Goal: Task Accomplishment & Management: Complete application form

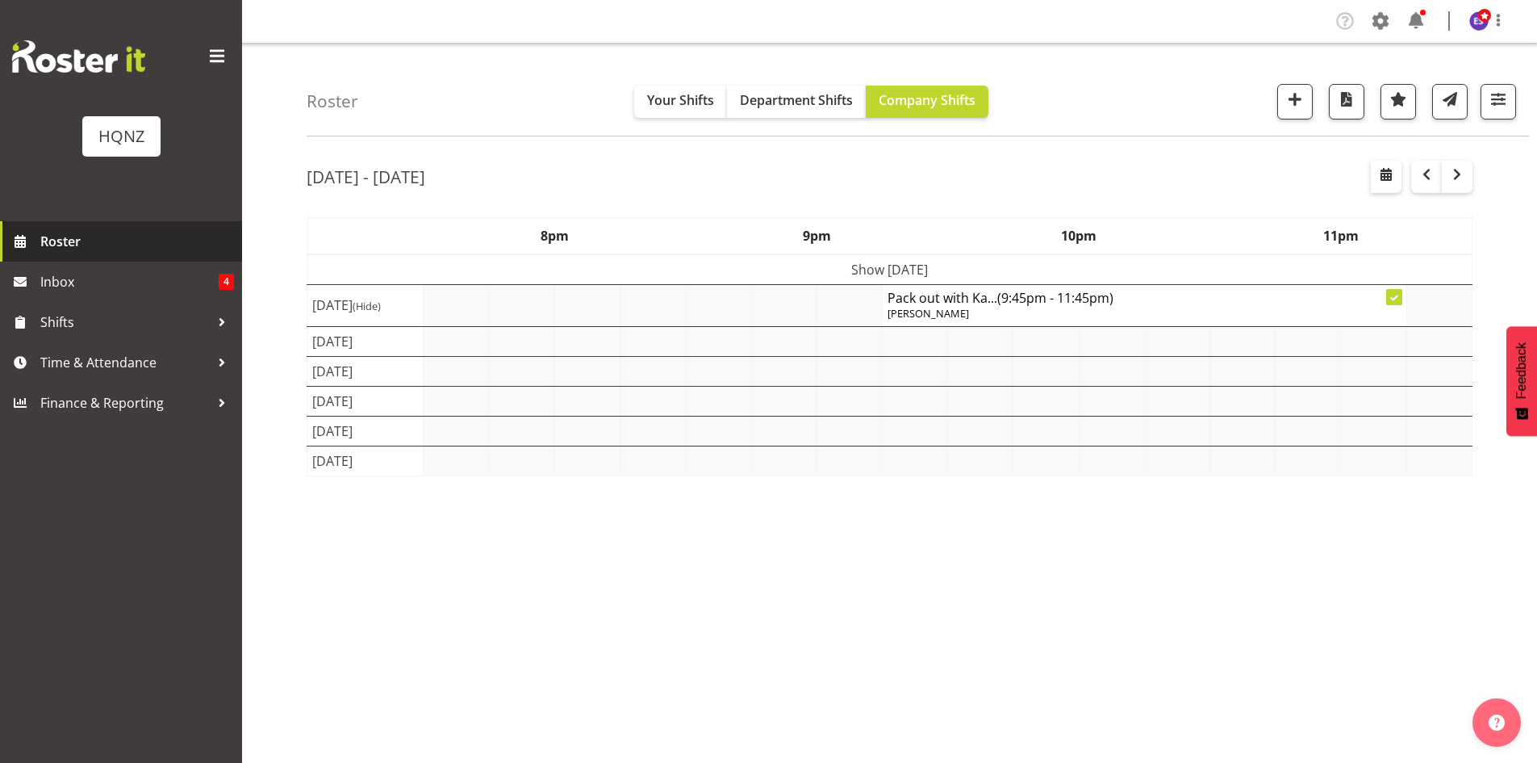
click at [60, 247] on span "Roster" at bounding box center [137, 241] width 194 height 24
click at [1302, 98] on span "button" at bounding box center [1295, 99] width 21 height 21
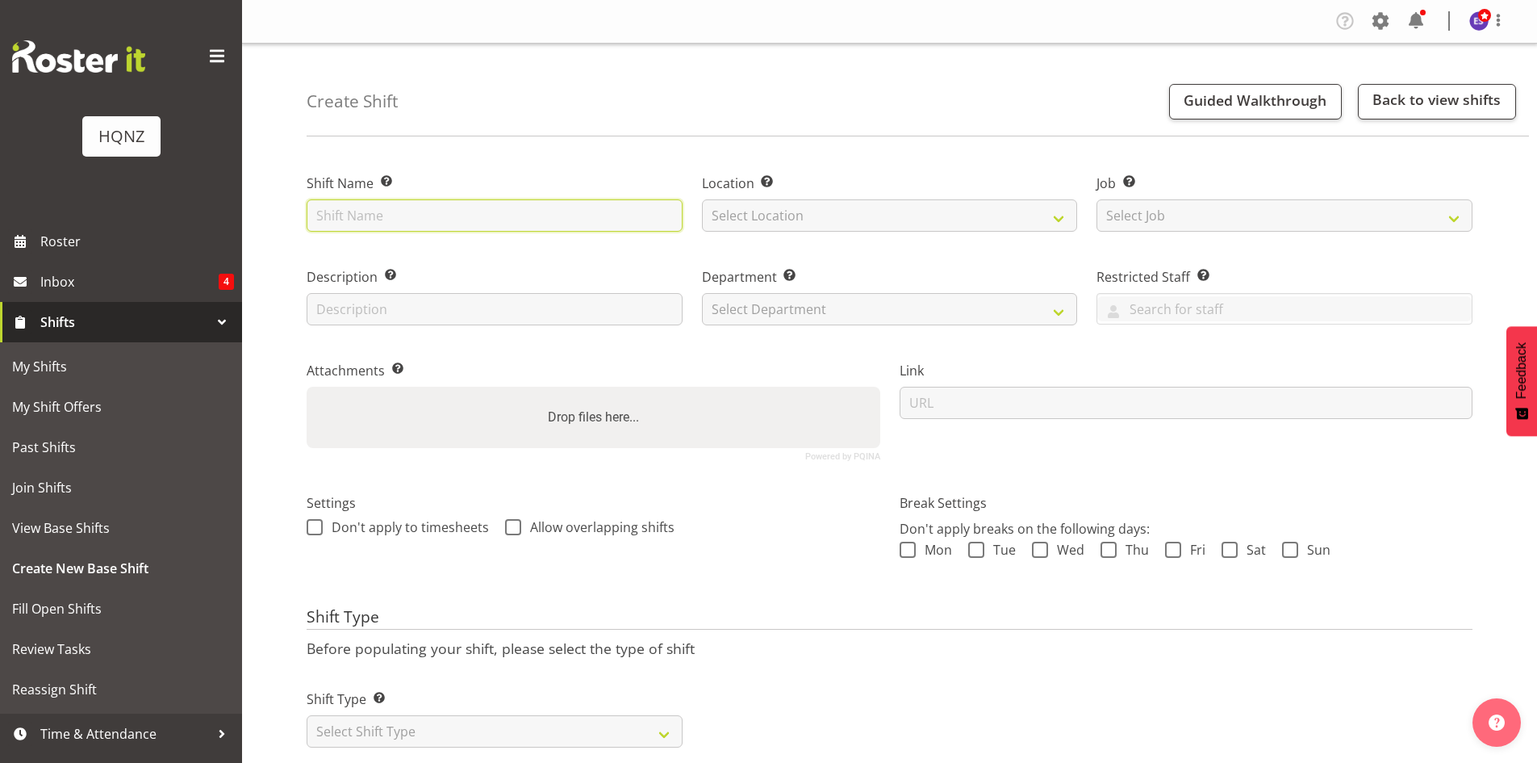
click at [395, 208] on input "text" at bounding box center [495, 215] width 376 height 32
type input "Winter Pride Pack In - Memorial Hall"
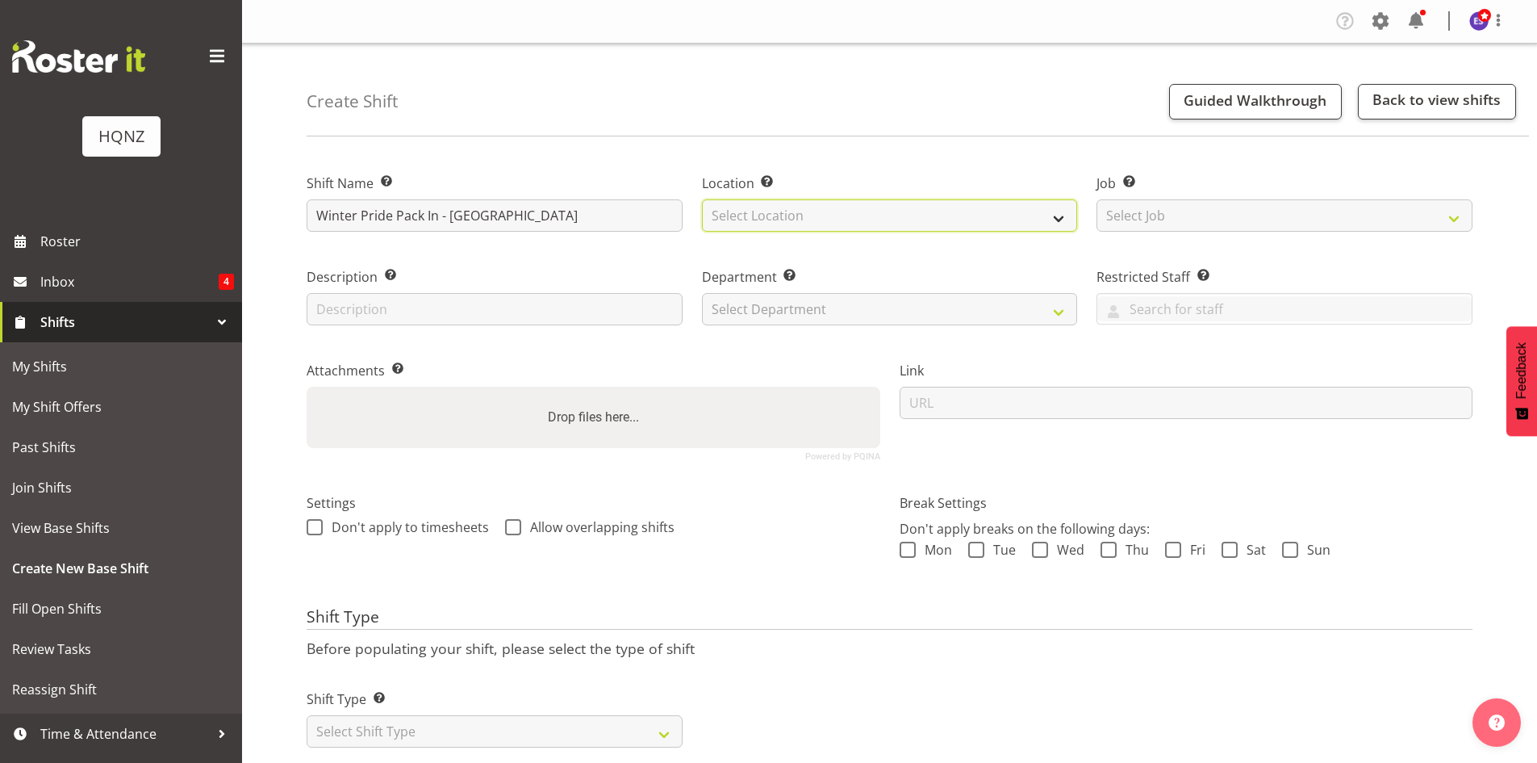
click at [803, 219] on select "Select Location HQNZ Head Office" at bounding box center [890, 215] width 376 height 32
select select "129"
click at [702, 199] on select "Select Location HQNZ Head Office" at bounding box center [890, 215] width 376 height 32
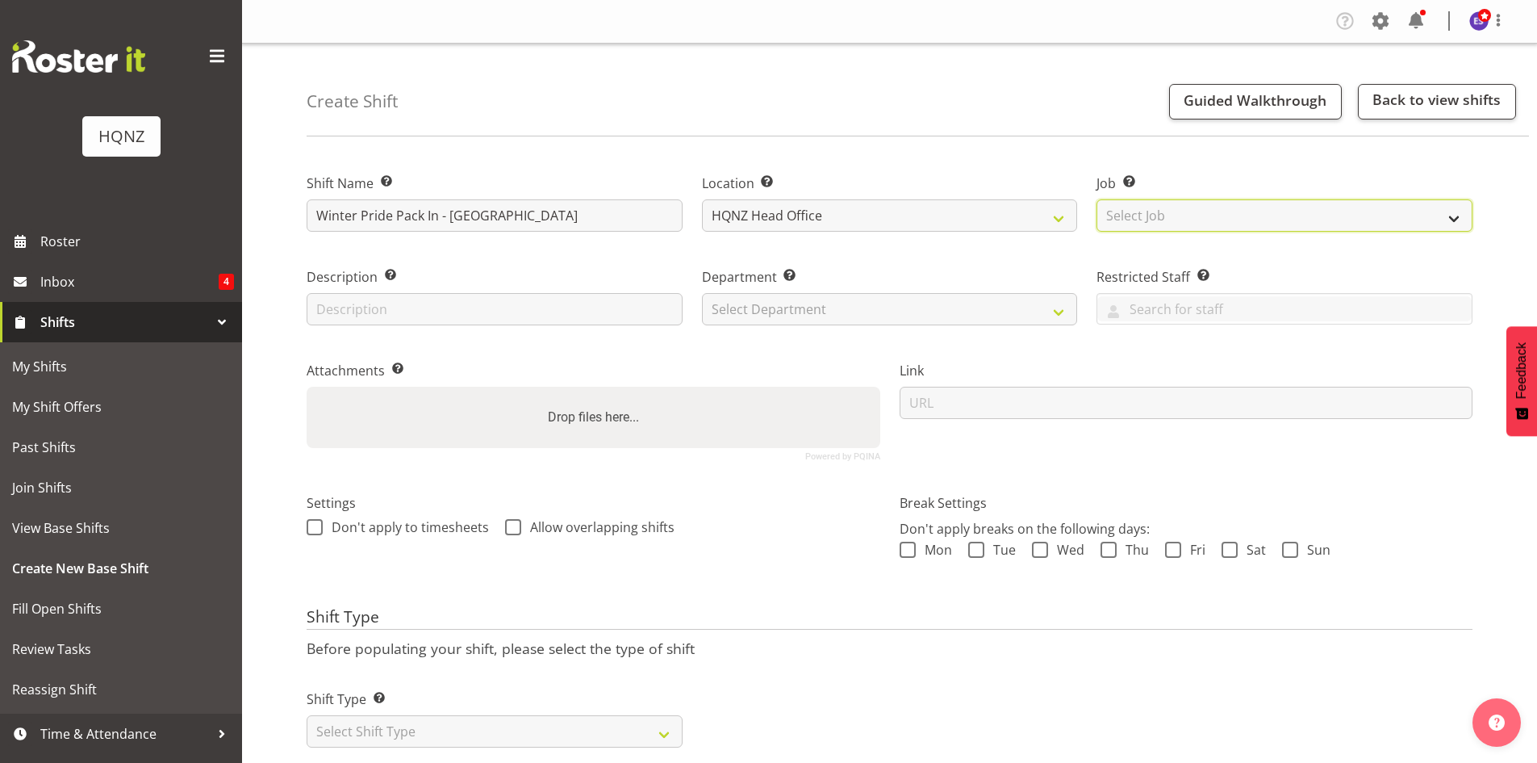
click at [1152, 220] on select "Select Job Create new job Auto Super Shoppes Buddle Findlay Carsales Crowne Pla…" at bounding box center [1285, 215] width 376 height 32
select select "8860"
click at [1097, 199] on select "Select Job Create new job Auto Super Shoppes Buddle Findlay Carsales Crowne Pla…" at bounding box center [1285, 215] width 376 height 32
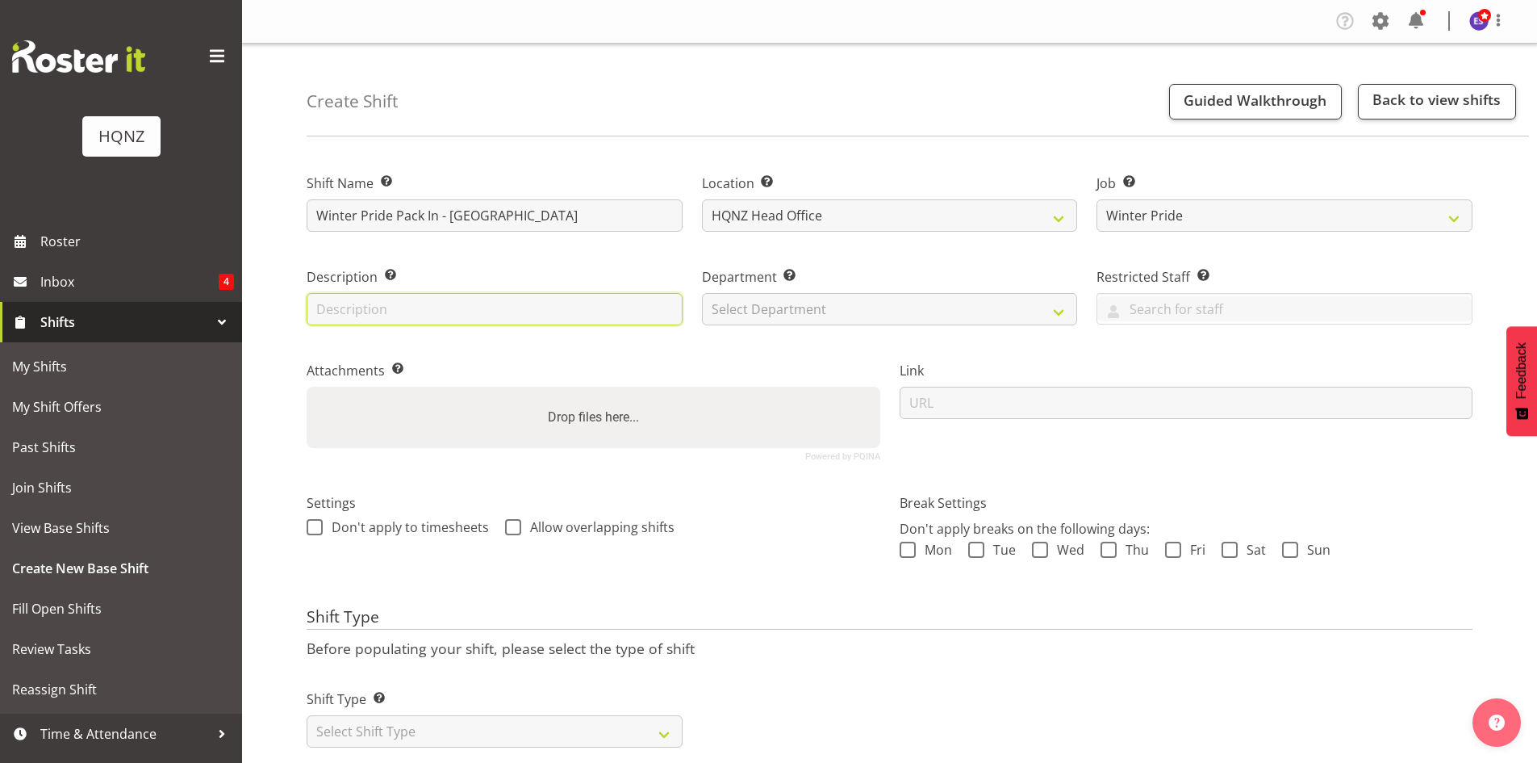
click at [462, 312] on input "text" at bounding box center [495, 309] width 376 height 32
type input "Winter Pride Pack In - Memorial Hall"
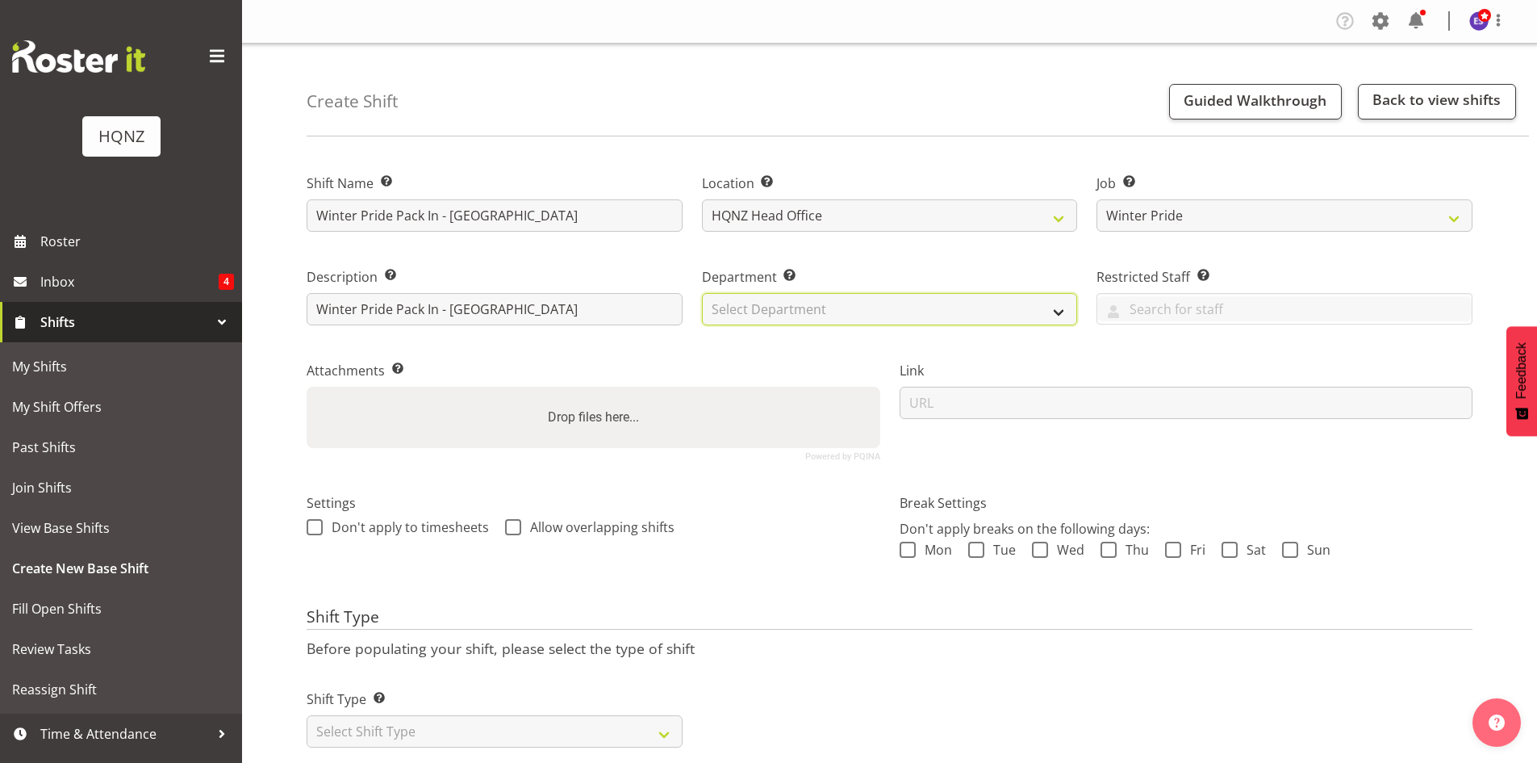
click at [800, 314] on select "Select Department HQ Casual Staff" at bounding box center [890, 309] width 376 height 32
select select "127"
click at [702, 293] on select "Select Department HQ Casual Staff" at bounding box center [890, 309] width 376 height 32
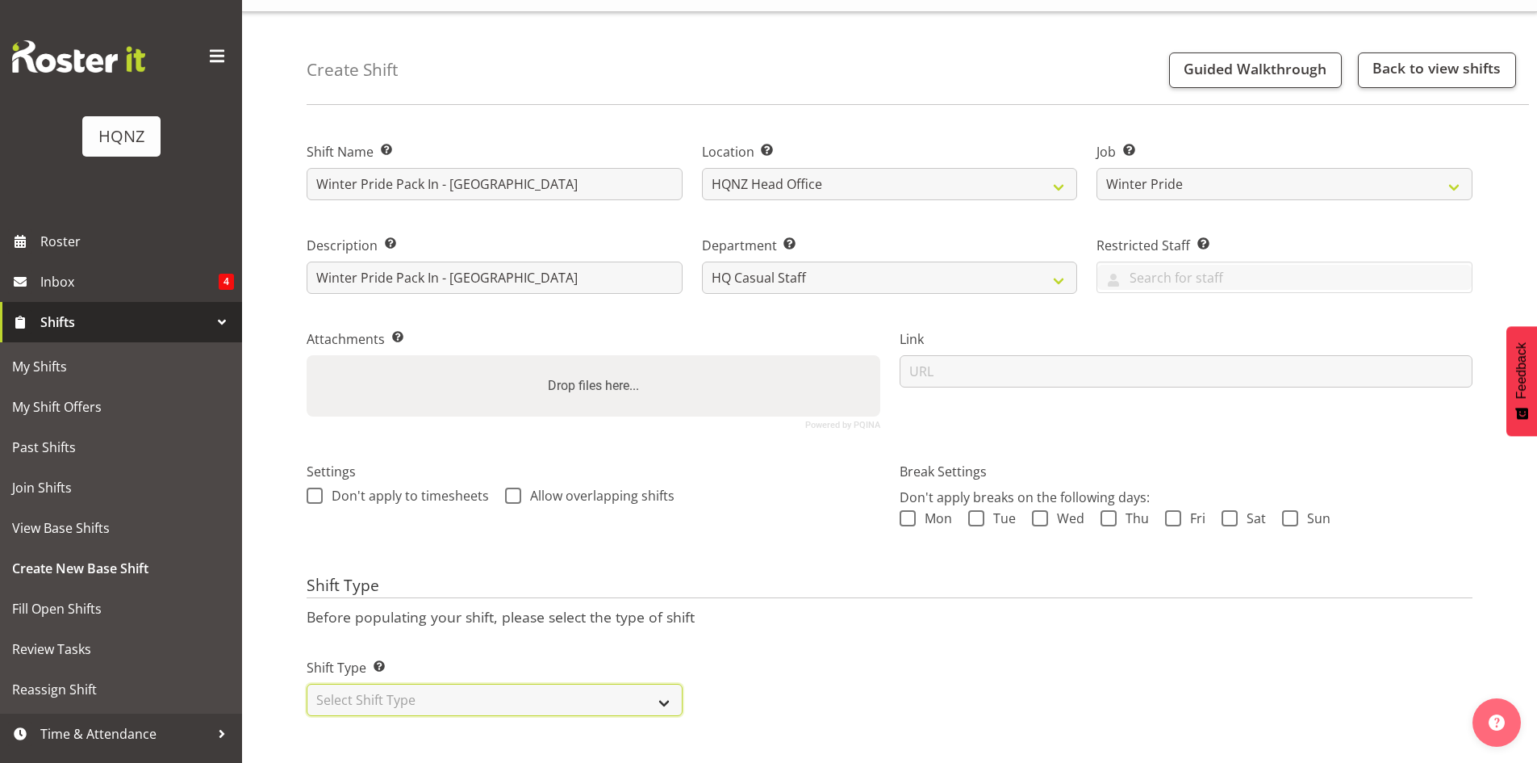
click at [654, 684] on select "Select Shift Type One Off Shift Recurring Shift Rotating Shift" at bounding box center [495, 700] width 376 height 32
select select "one_off"
click at [307, 684] on select "Select Shift Type One Off Shift Recurring Shift Rotating Shift" at bounding box center [495, 700] width 376 height 32
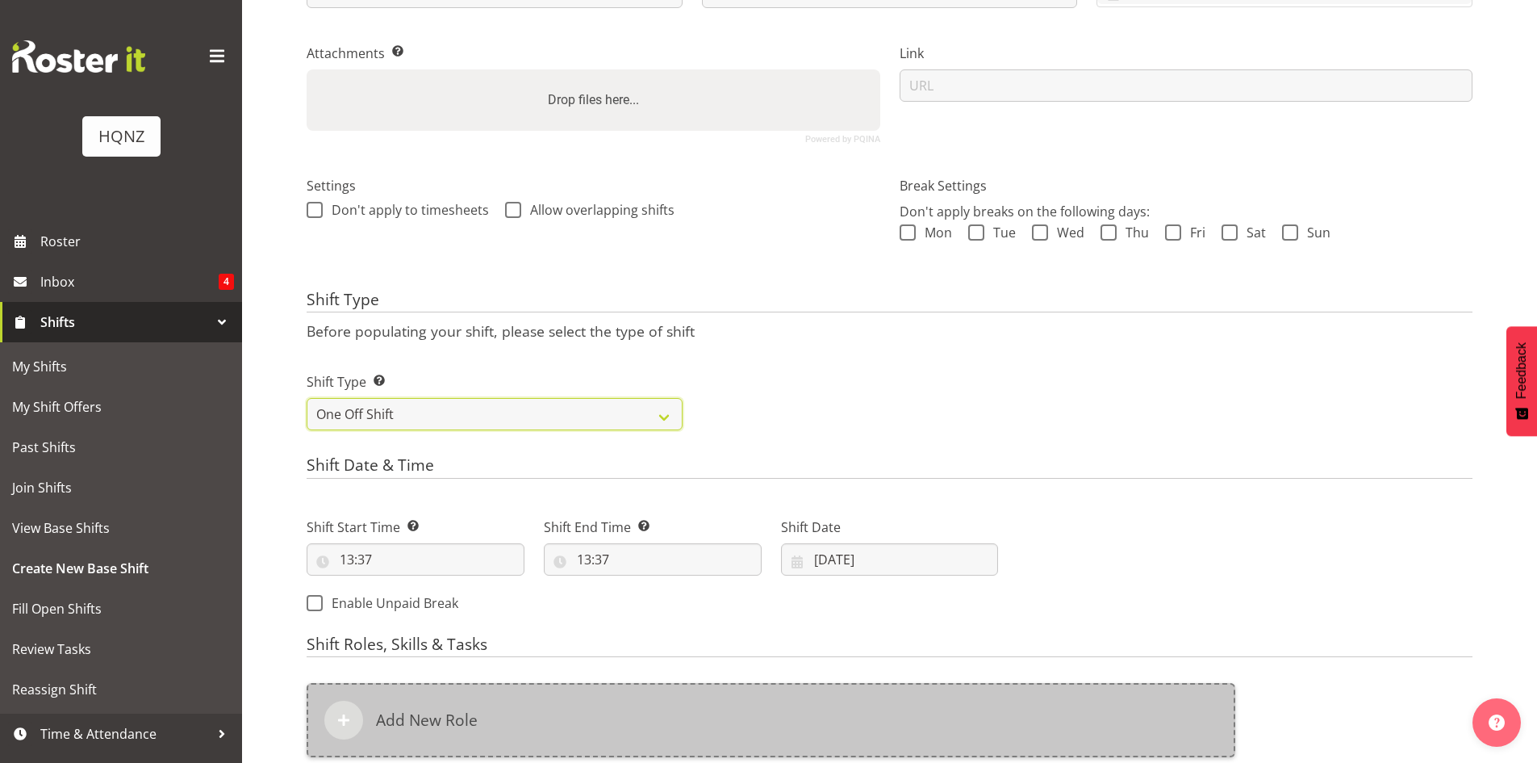
scroll to position [366, 0]
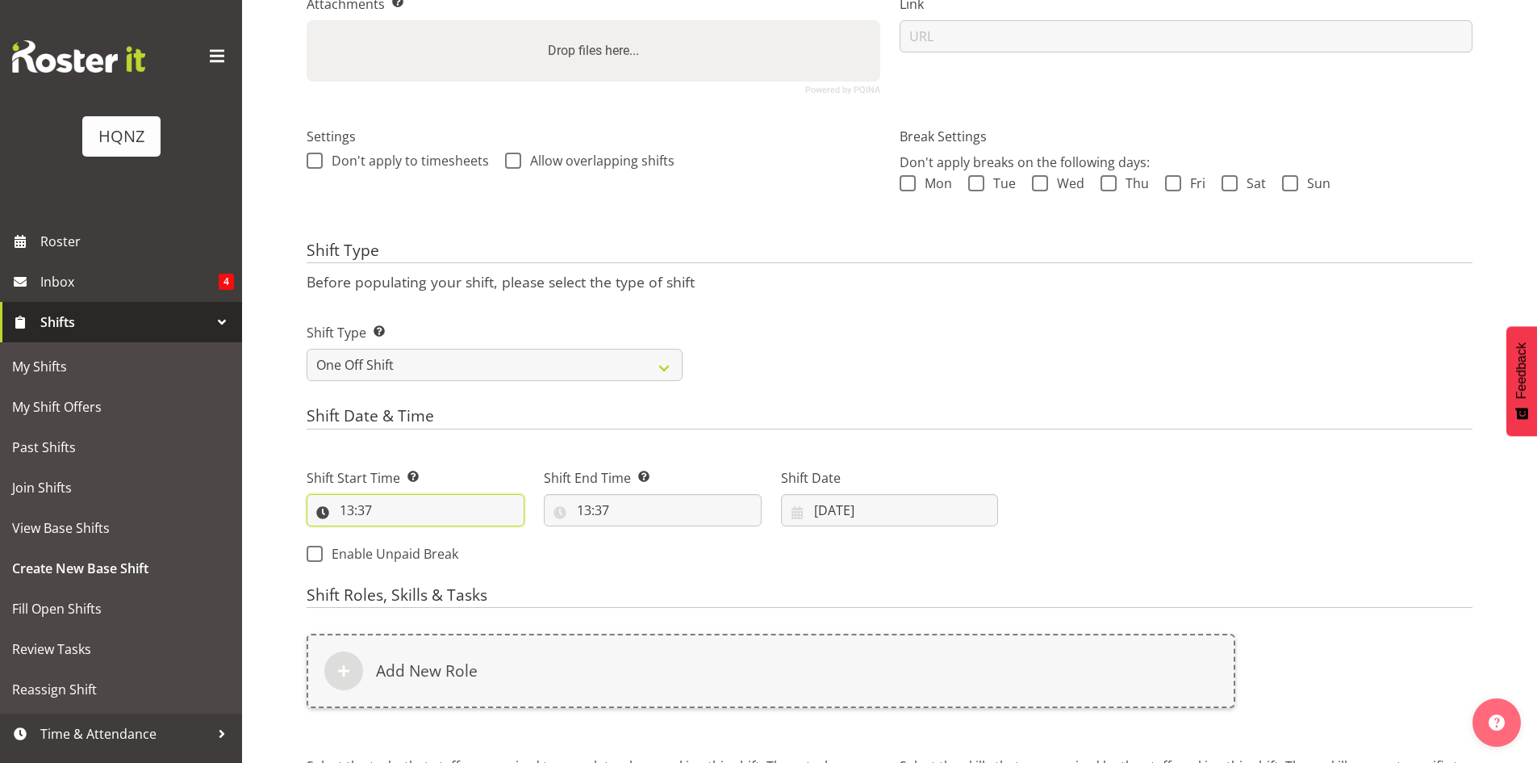
click at [424, 507] on input "13:37" at bounding box center [416, 510] width 218 height 32
click at [353, 506] on input "13:37" at bounding box center [416, 510] width 218 height 32
click at [342, 511] on input "13:37" at bounding box center [416, 510] width 218 height 32
click at [325, 508] on input "13:37" at bounding box center [416, 510] width 218 height 32
click at [382, 515] on input "13:37" at bounding box center [416, 510] width 218 height 32
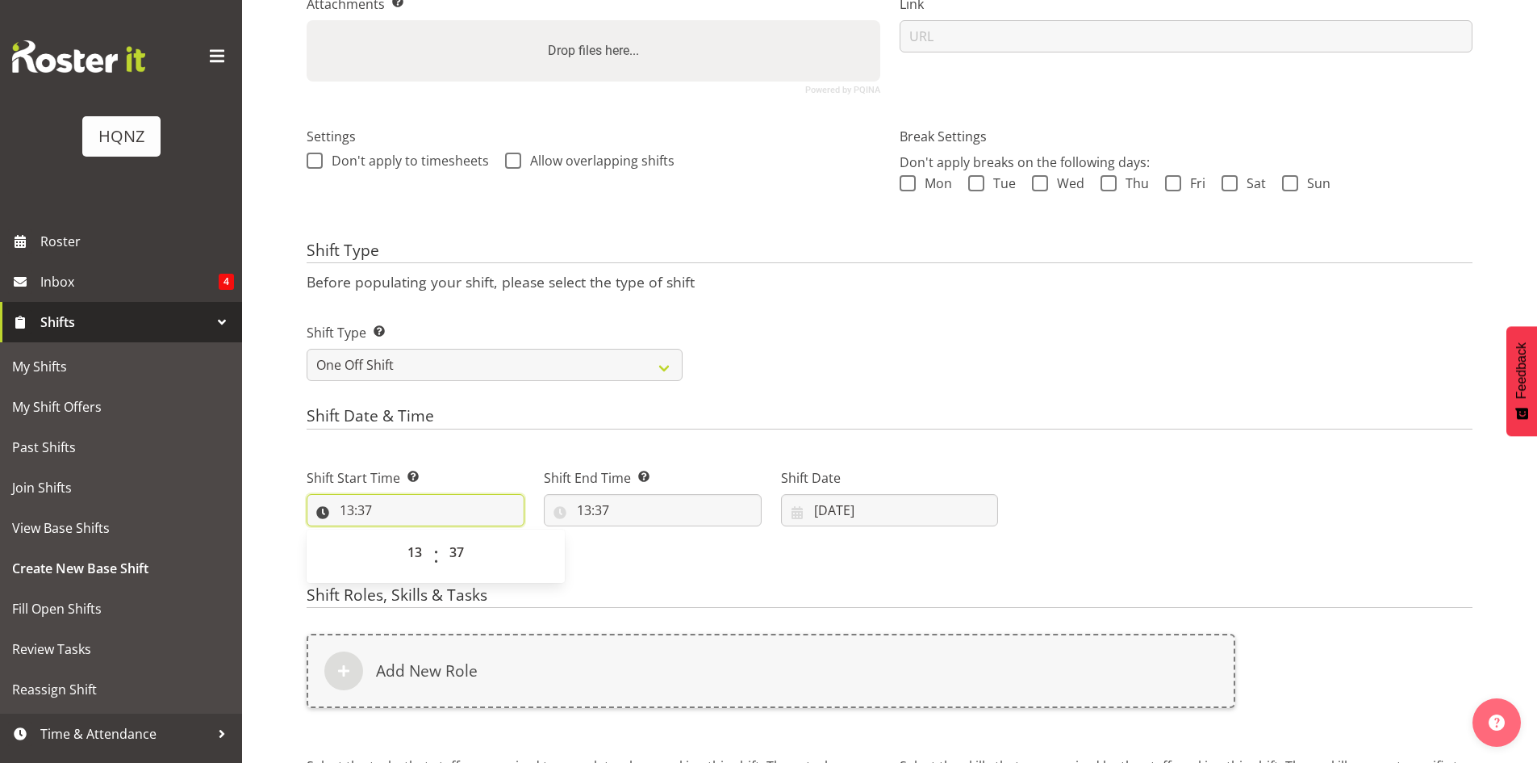
click at [348, 513] on input "13:37" at bounding box center [416, 510] width 218 height 32
click at [357, 508] on input "13:37" at bounding box center [416, 510] width 218 height 32
click at [349, 511] on input "13:37" at bounding box center [416, 510] width 218 height 32
click at [419, 555] on select "00 01 02 03 04 05 06 07 08 09 10 11 12 13 14 15 16 17 18 19 20 21 22 23" at bounding box center [417, 552] width 36 height 32
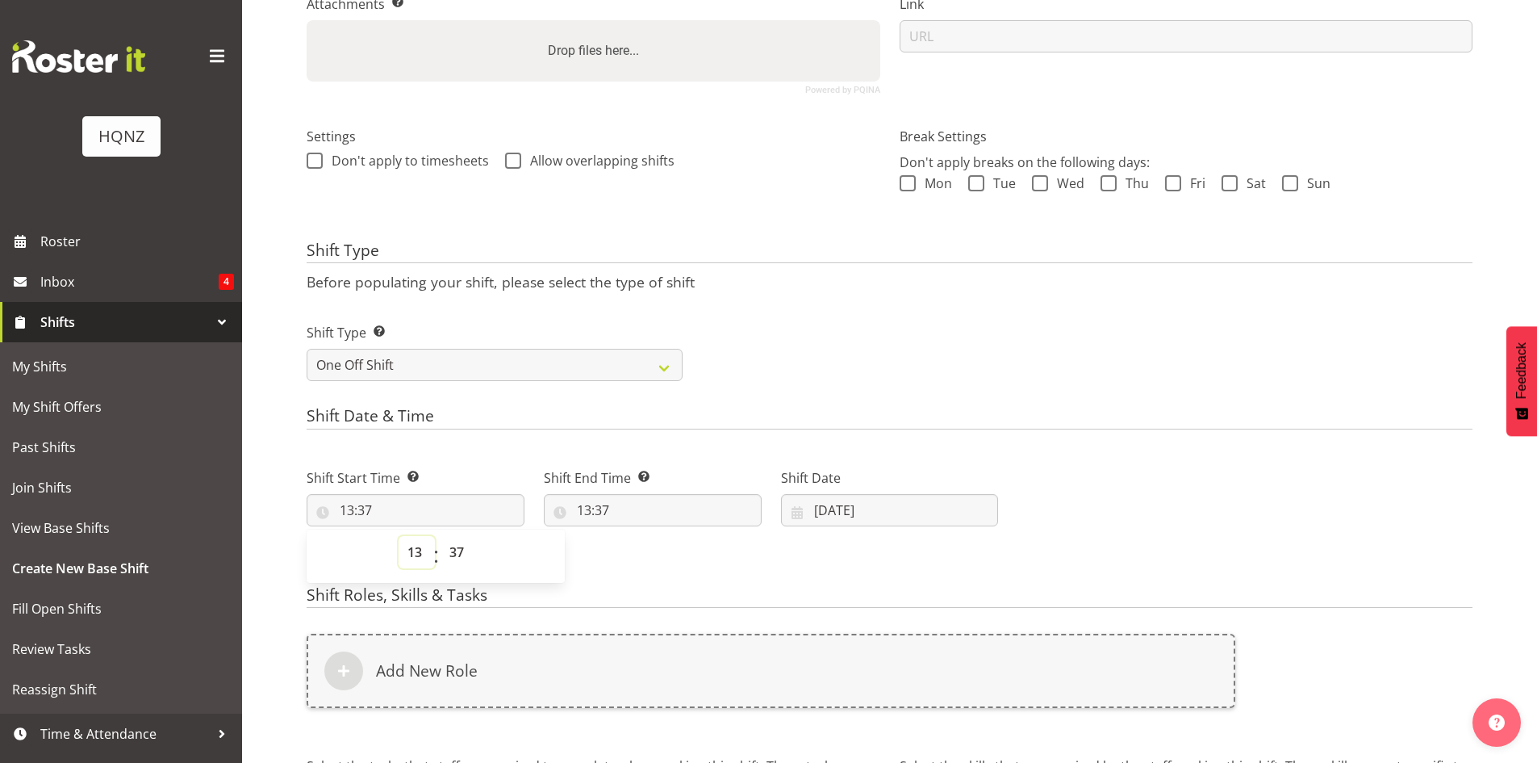
select select "8"
click at [399, 536] on select "00 01 02 03 04 05 06 07 08 09 10 11 12 13 14 15 16 17 18 19 20 21 22 23" at bounding box center [417, 552] width 36 height 32
type input "08:37"
click at [455, 554] on select "00 01 02 03 04 05 06 07 08 09 10 11 12 13 14 15 16 17 18 19 20 21 22 23 24 25 2…" at bounding box center [459, 552] width 36 height 32
select select "30"
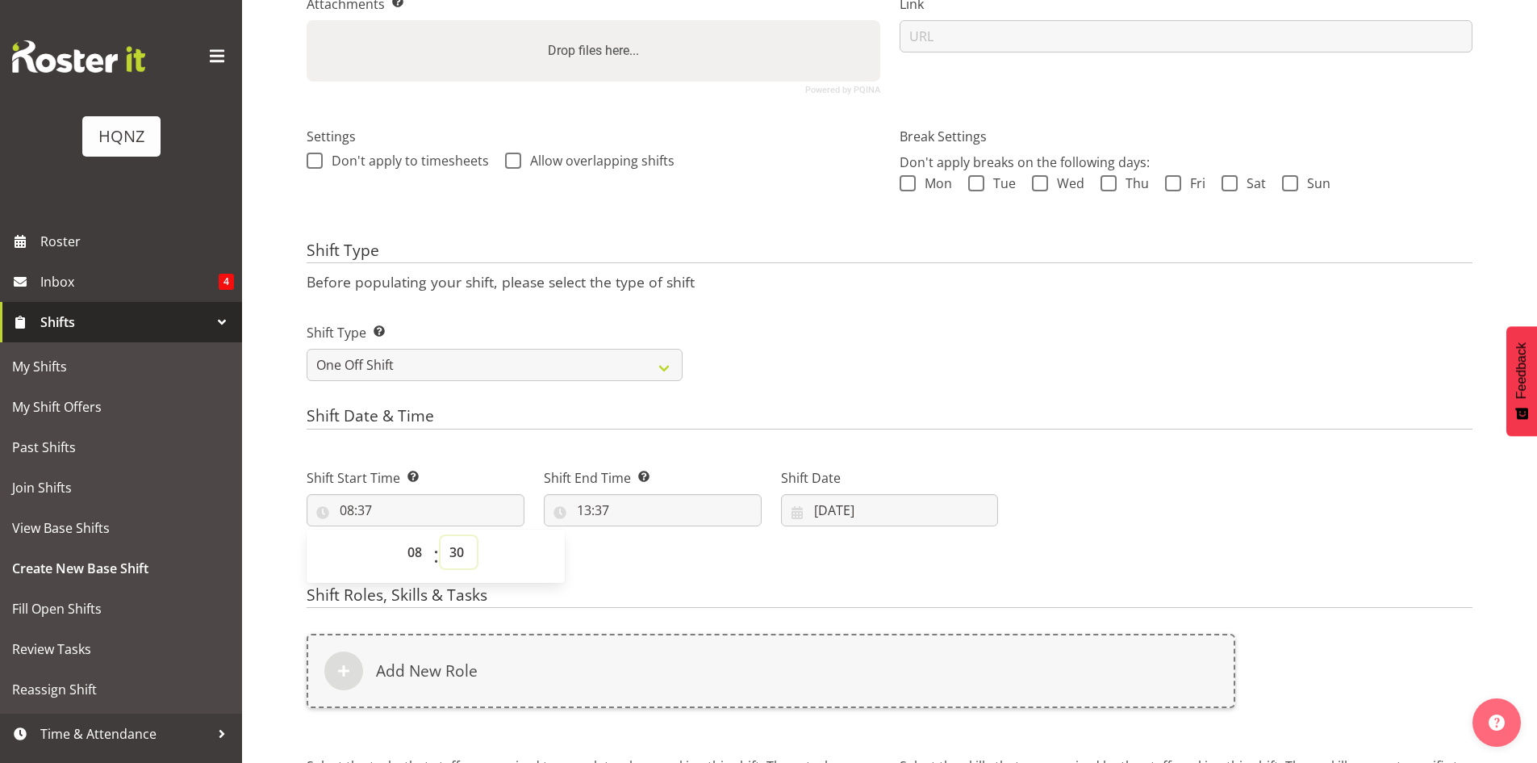
click at [441, 536] on select "00 01 02 03 04 05 06 07 08 09 10 11 12 13 14 15 16 17 18 19 20 21 22 23 24 25 2…" at bounding box center [459, 552] width 36 height 32
type input "08:30"
click at [600, 509] on input "13:37" at bounding box center [653, 510] width 218 height 32
click at [655, 555] on select "00 01 02 03 04 05 06 07 08 09 10 11 12 13 14 15 16 17 18 19 20 21 22 23" at bounding box center [654, 552] width 36 height 32
select select "11"
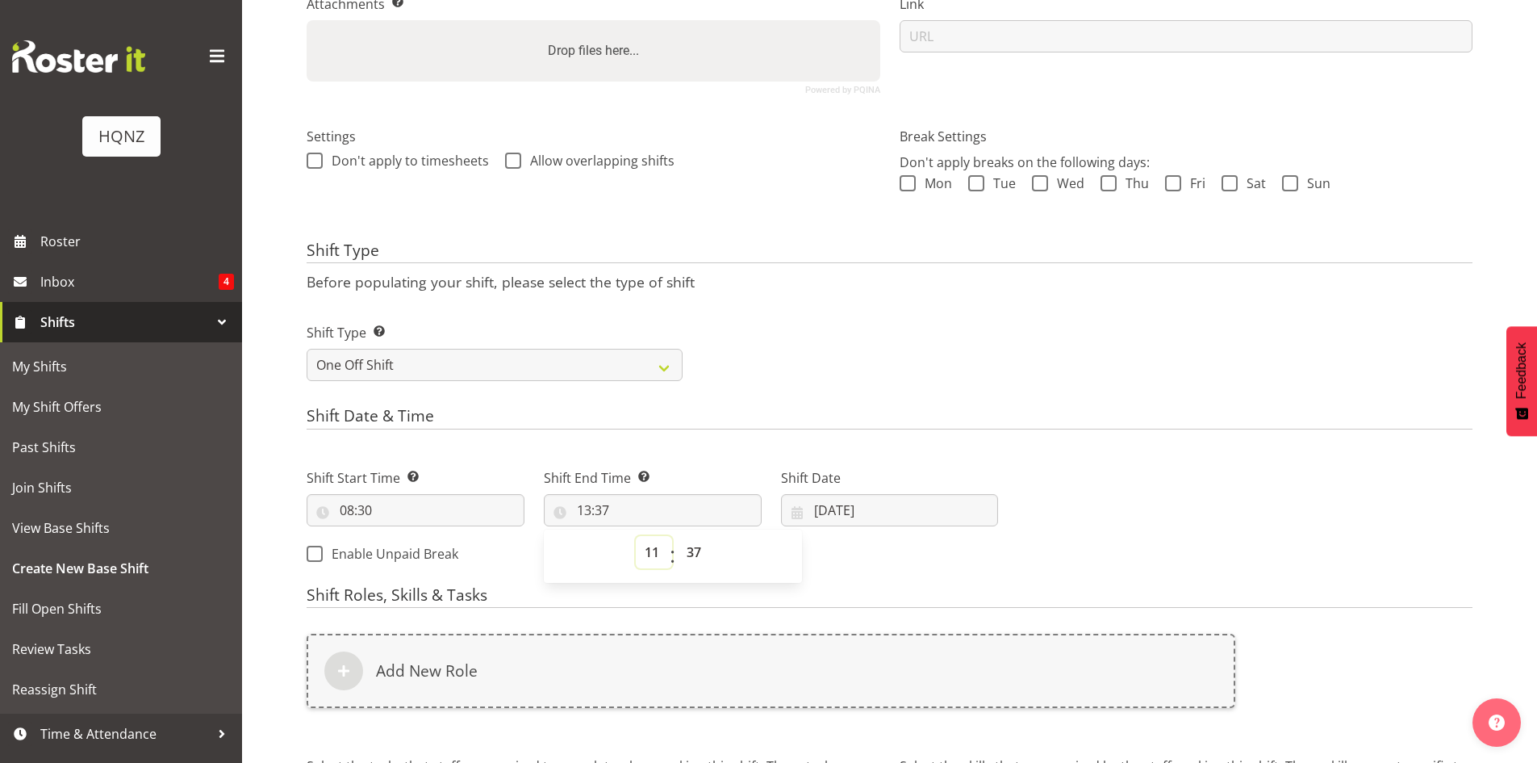
click at [636, 536] on select "00 01 02 03 04 05 06 07 08 09 10 11 12 13 14 15 16 17 18 19 20 21 22 23" at bounding box center [654, 552] width 36 height 32
type input "11:37"
click at [694, 551] on select "00 01 02 03 04 05 06 07 08 09 10 11 12 13 14 15 16 17 18 19 20 21 22 23 24 25 2…" at bounding box center [696, 552] width 36 height 32
select select "30"
click at [678, 536] on select "00 01 02 03 04 05 06 07 08 09 10 11 12 13 14 15 16 17 18 19 20 21 22 23 24 25 2…" at bounding box center [696, 552] width 36 height 32
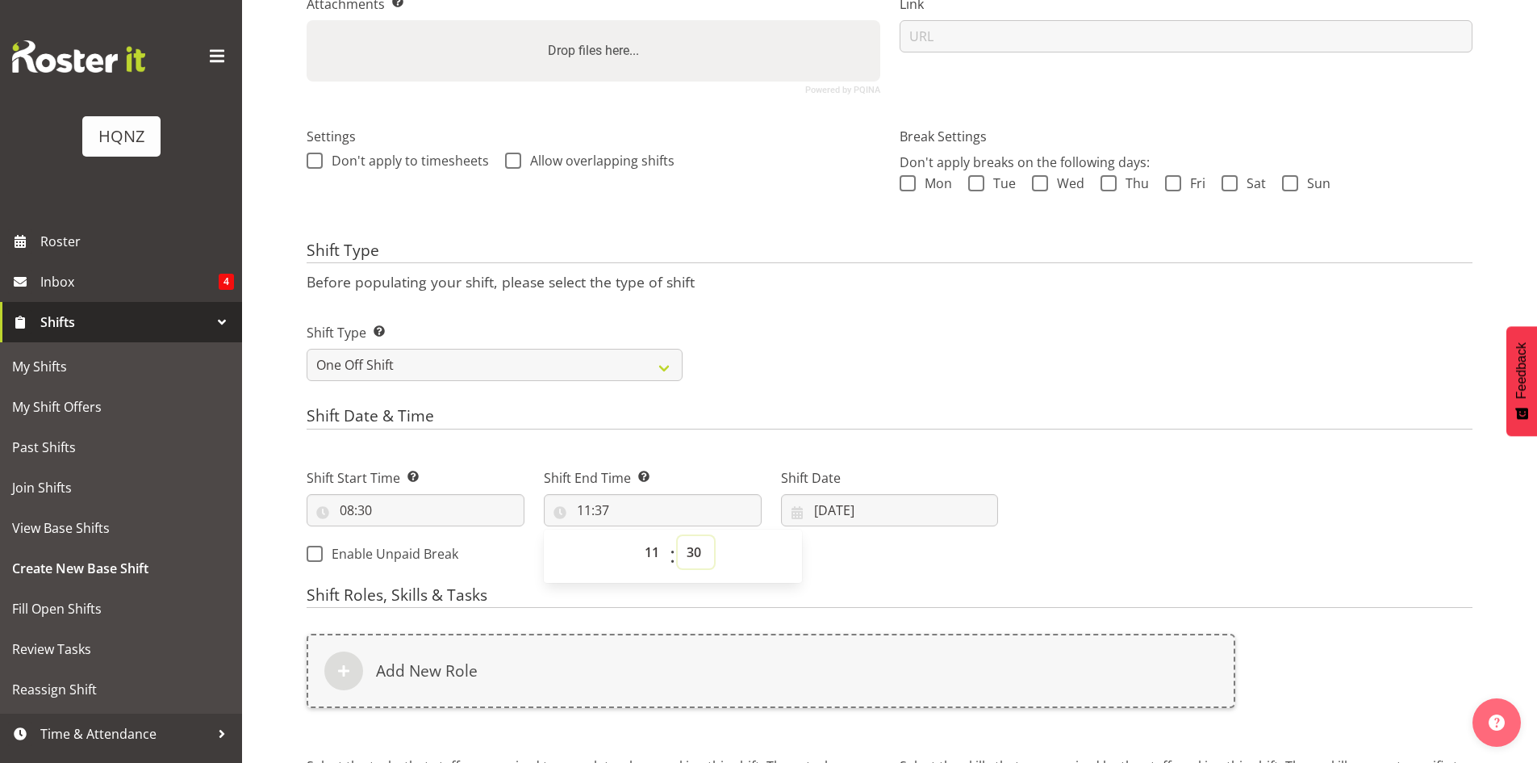
type input "11:30"
click at [814, 555] on div "Shift Start Time Set the time of the day you wish this shift to start 08:30 00 …" at bounding box center [652, 510] width 711 height 131
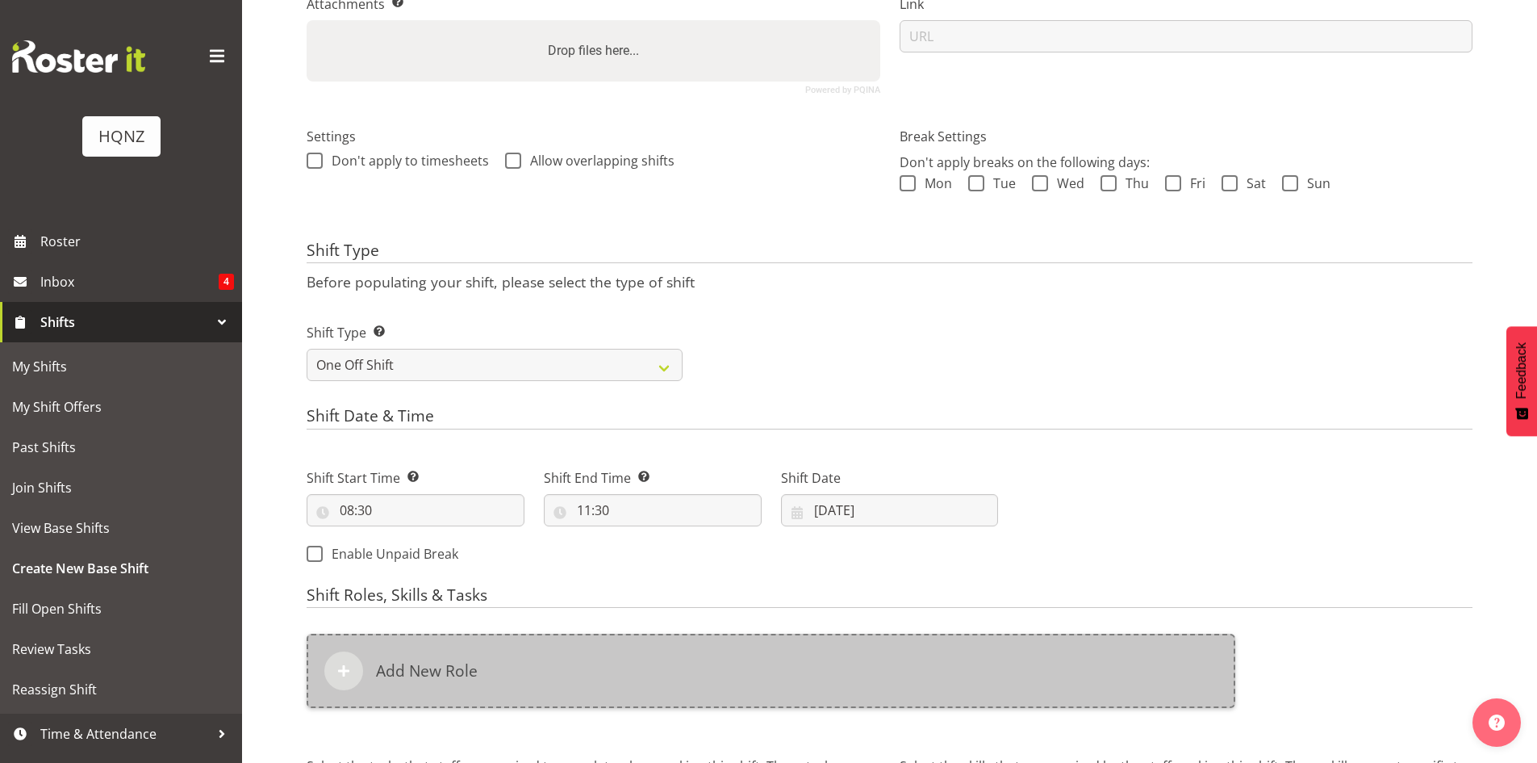
click at [483, 675] on div "Add New Role" at bounding box center [771, 670] width 929 height 74
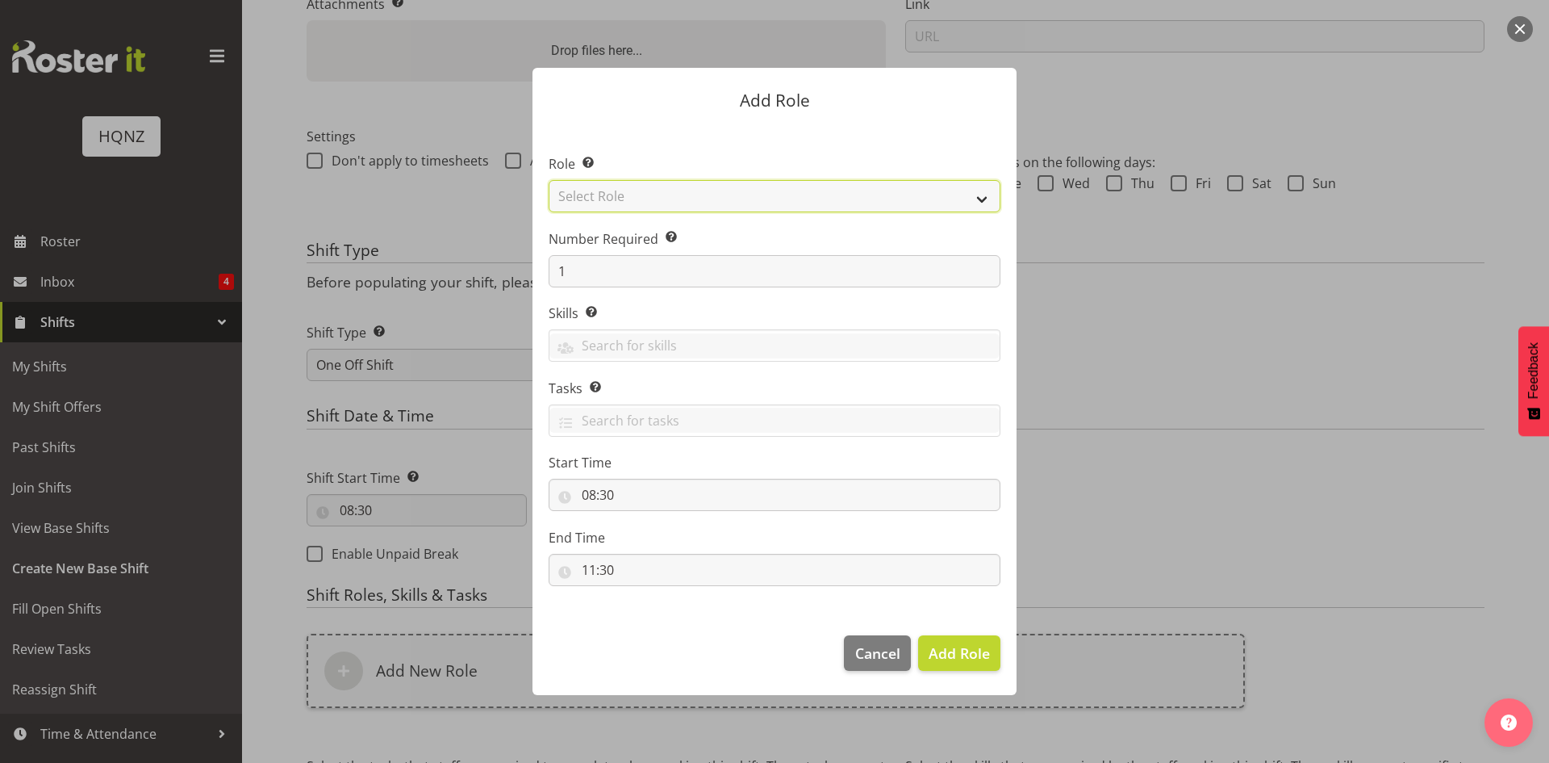
click at [802, 194] on select "Select Role Activity host Airport arrivals/departures Cleaning Event support Te…" at bounding box center [775, 196] width 452 height 32
select select "249"
click at [549, 180] on select "Select Role Activity host Airport arrivals/departures Cleaning Event support Te…" at bounding box center [775, 196] width 452 height 32
click at [608, 345] on input "text" at bounding box center [775, 345] width 450 height 25
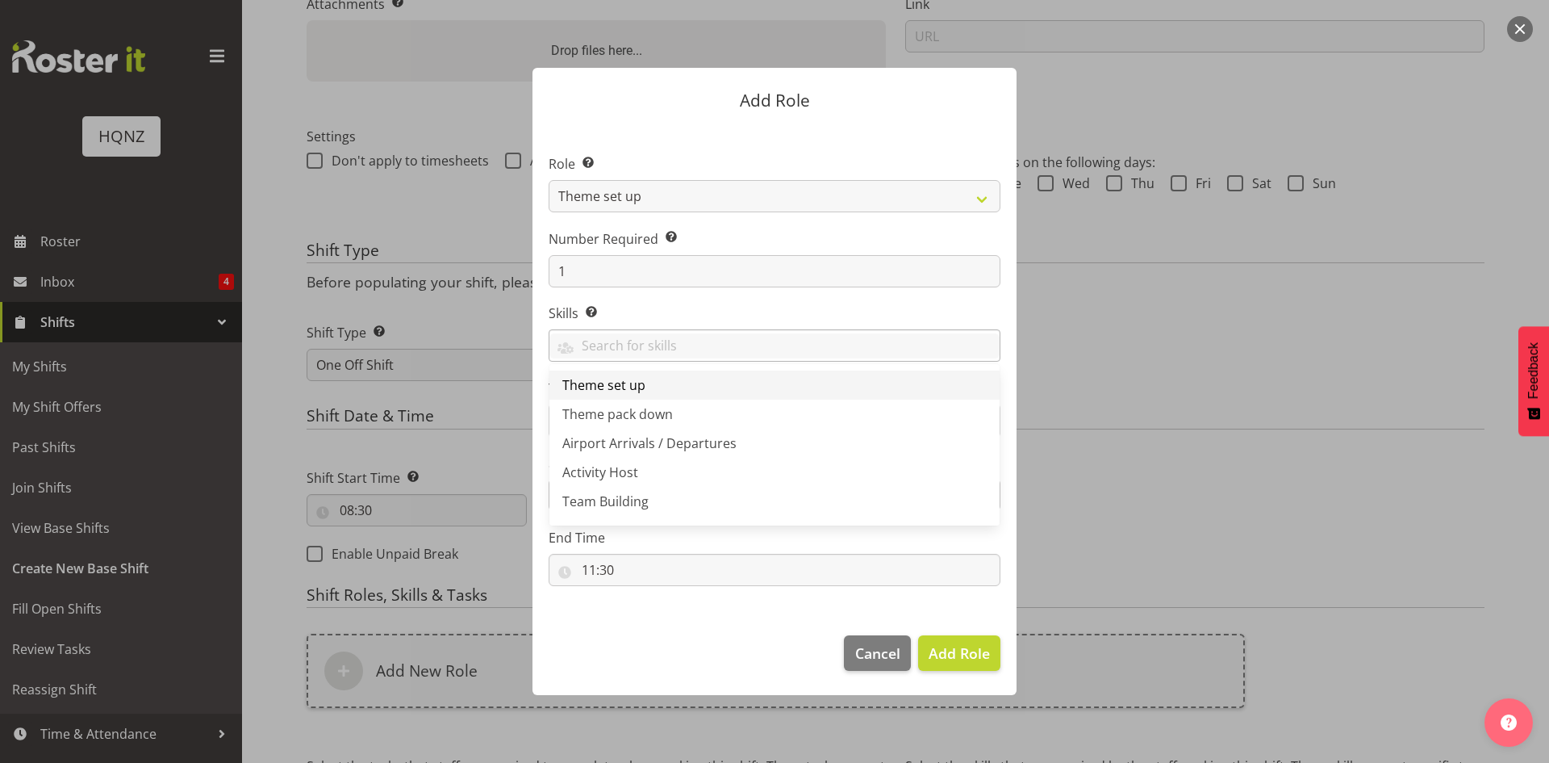
click at [619, 390] on span "Theme set up" at bounding box center [603, 385] width 83 height 18
click at [790, 338] on input "text" at bounding box center [828, 345] width 344 height 25
click at [719, 605] on section "Role Select the role you wish to add to the shift. Activity host Airport arriva…" at bounding box center [775, 372] width 484 height 494
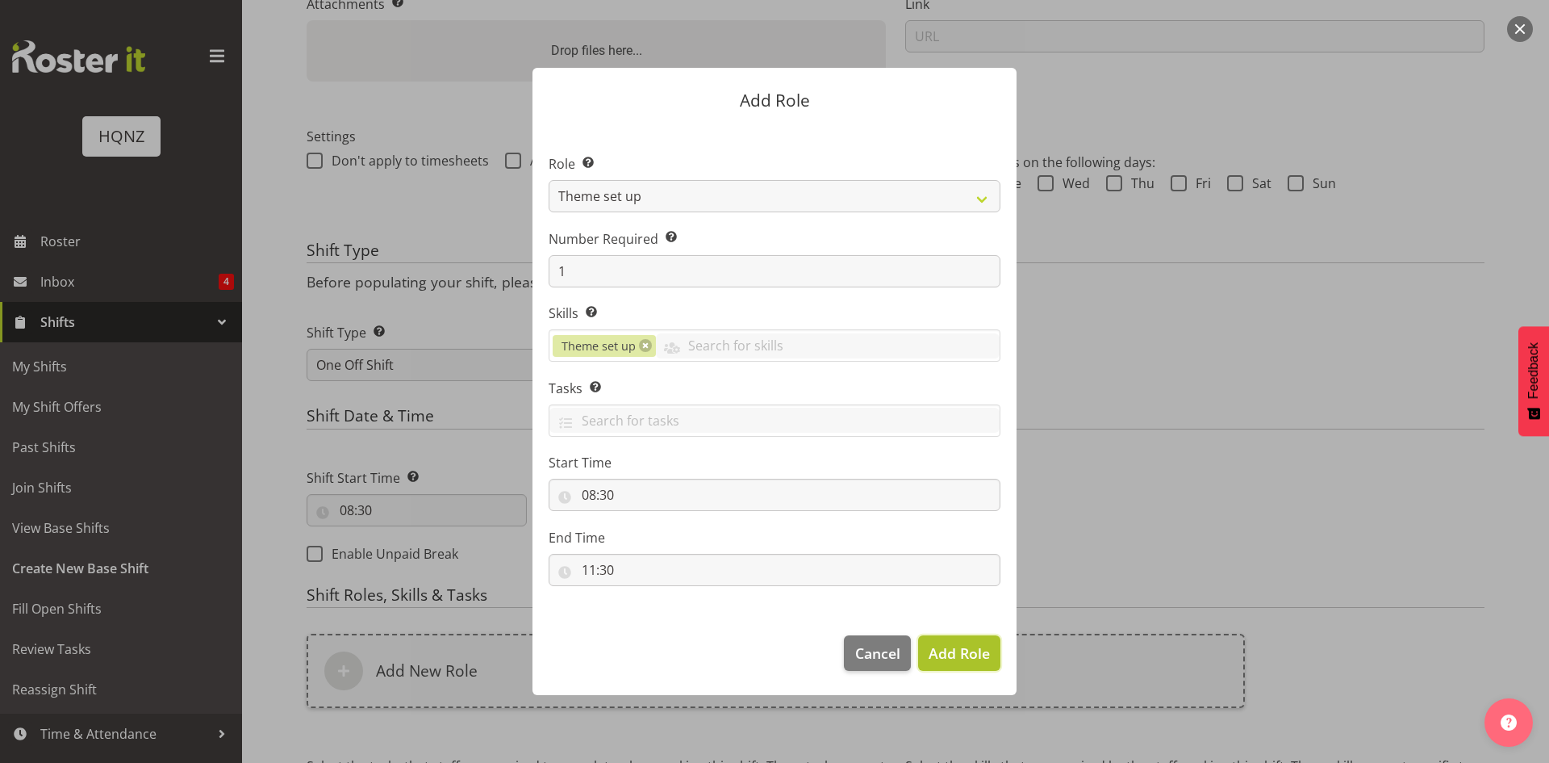
click at [954, 650] on span "Add Role" at bounding box center [959, 652] width 61 height 19
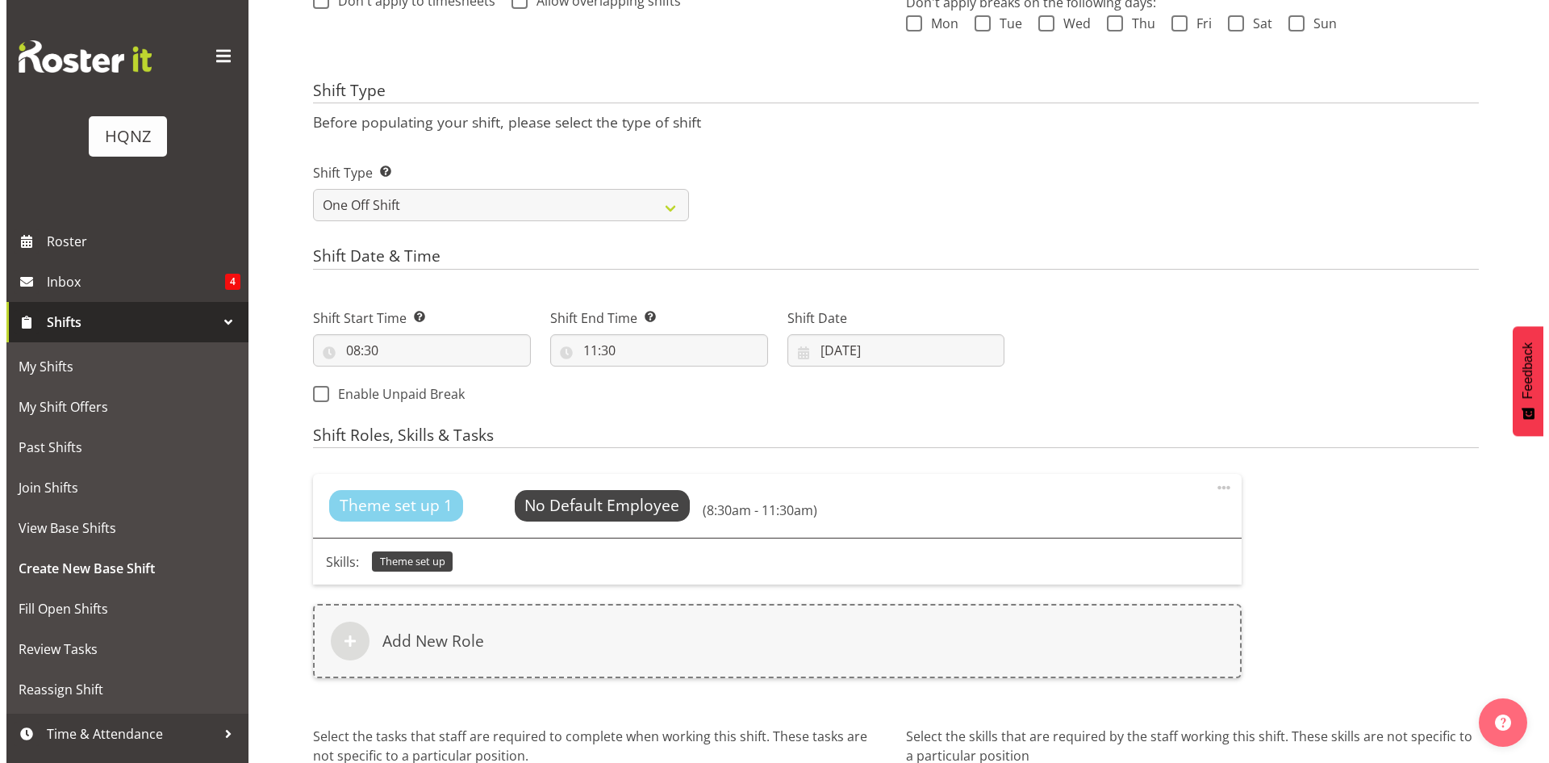
scroll to position [528, 0]
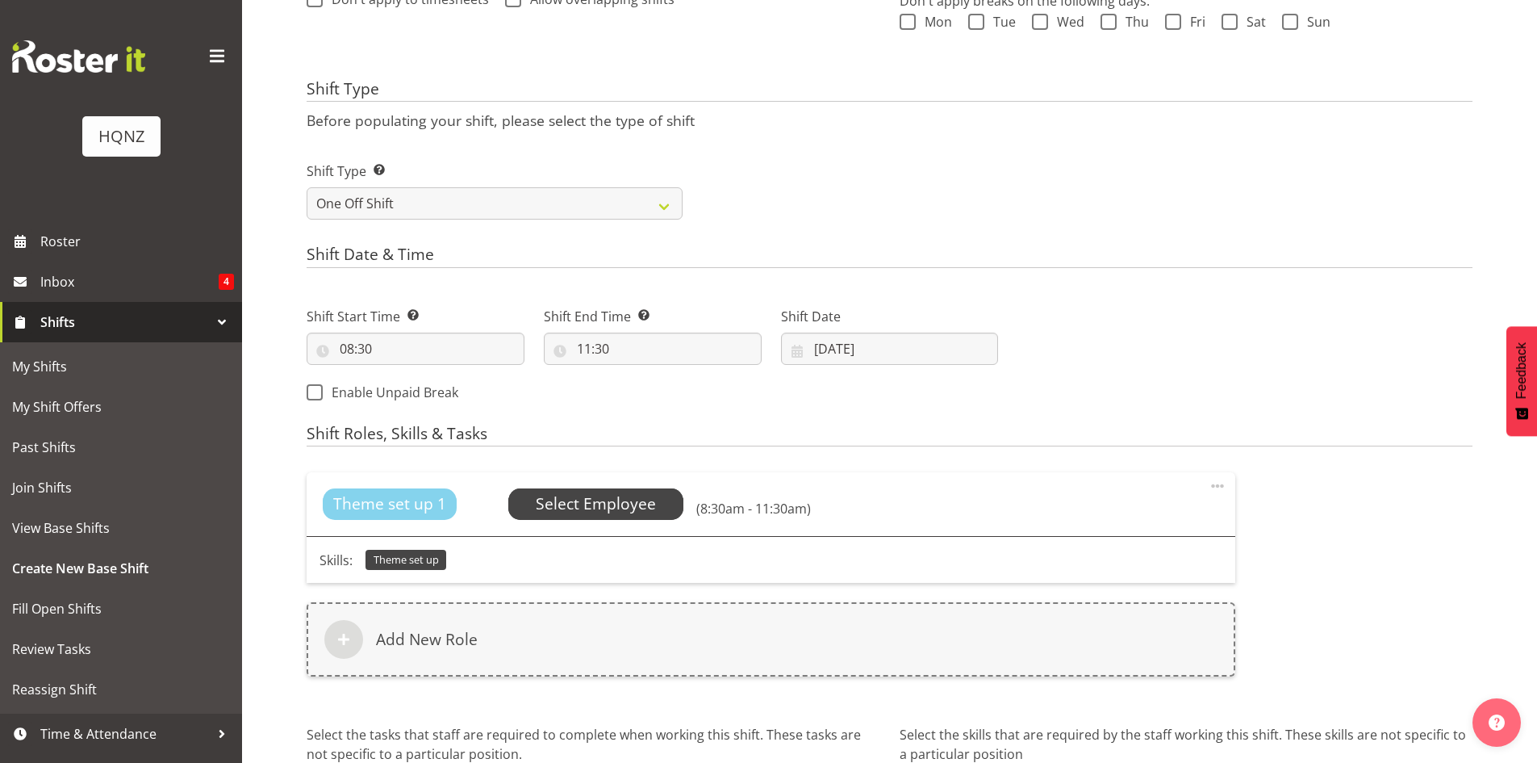
click at [575, 493] on span "Select Employee" at bounding box center [596, 503] width 120 height 23
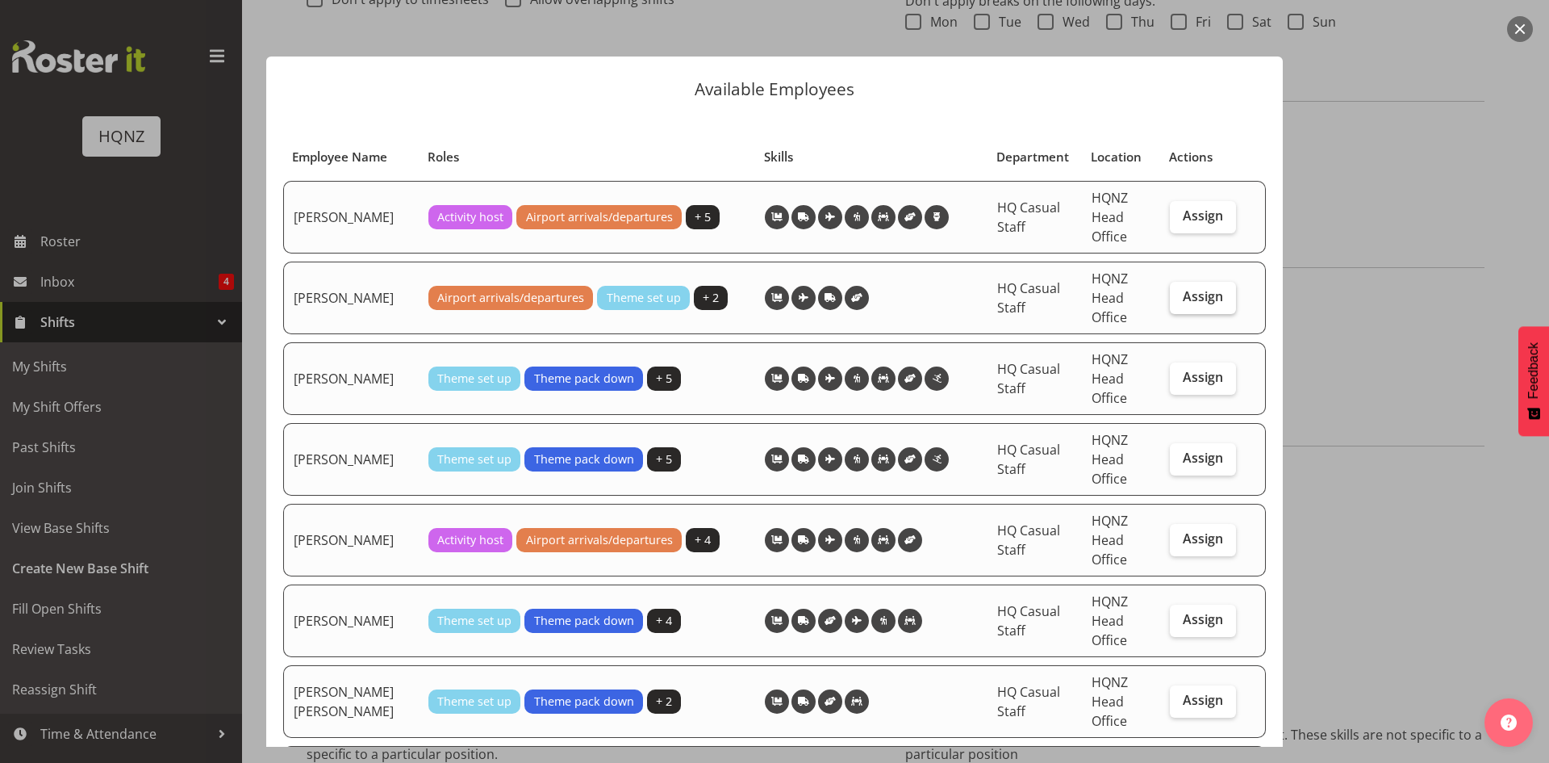
click at [1195, 299] on span "Assign" at bounding box center [1203, 296] width 40 height 16
click at [1181, 299] on input "Assign" at bounding box center [1175, 296] width 10 height 10
checkbox input "true"
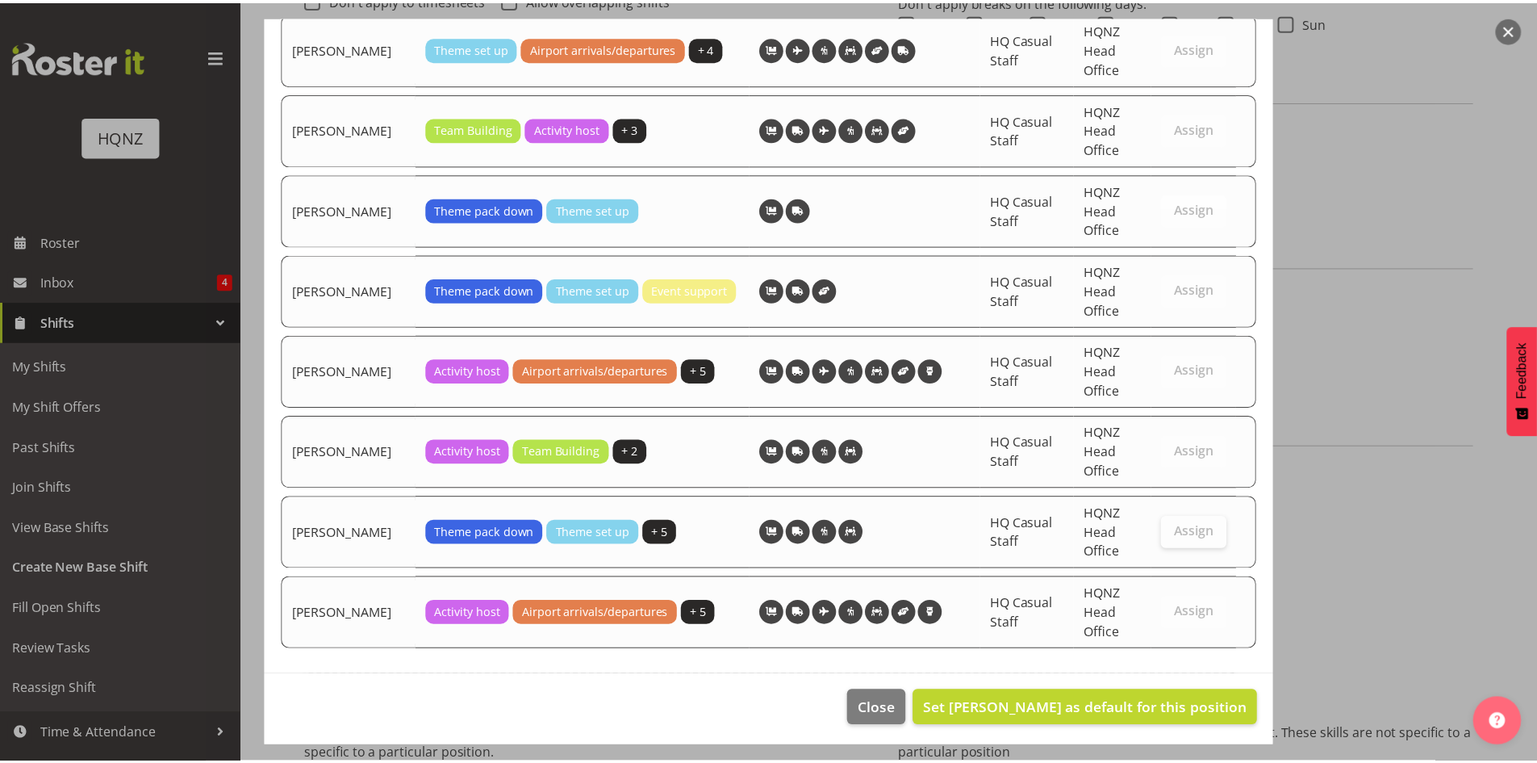
scroll to position [3562, 0]
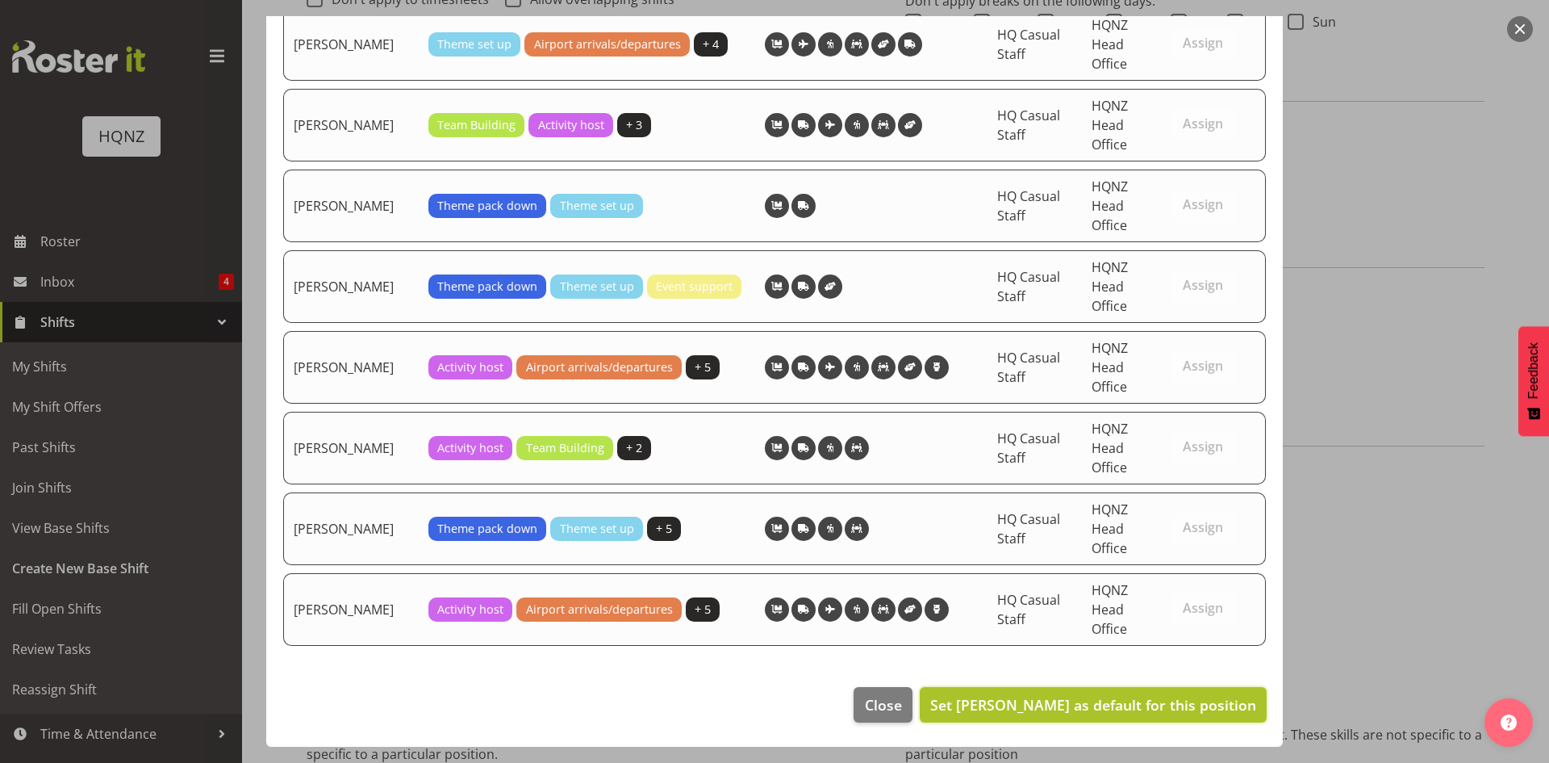
click at [990, 714] on span "Set Alex Romanytchev as default for this position" at bounding box center [1093, 704] width 326 height 21
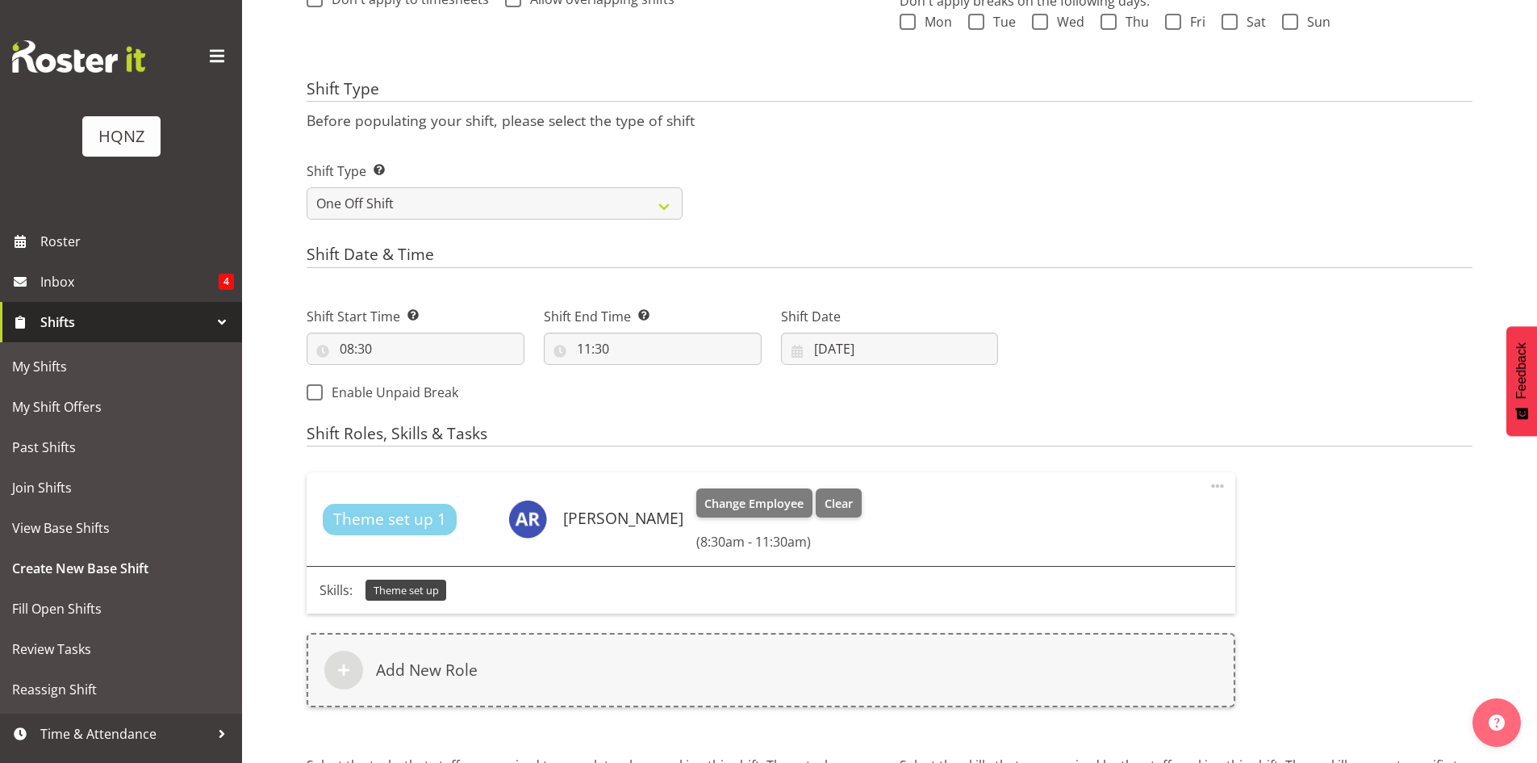
scroll to position [691, 0]
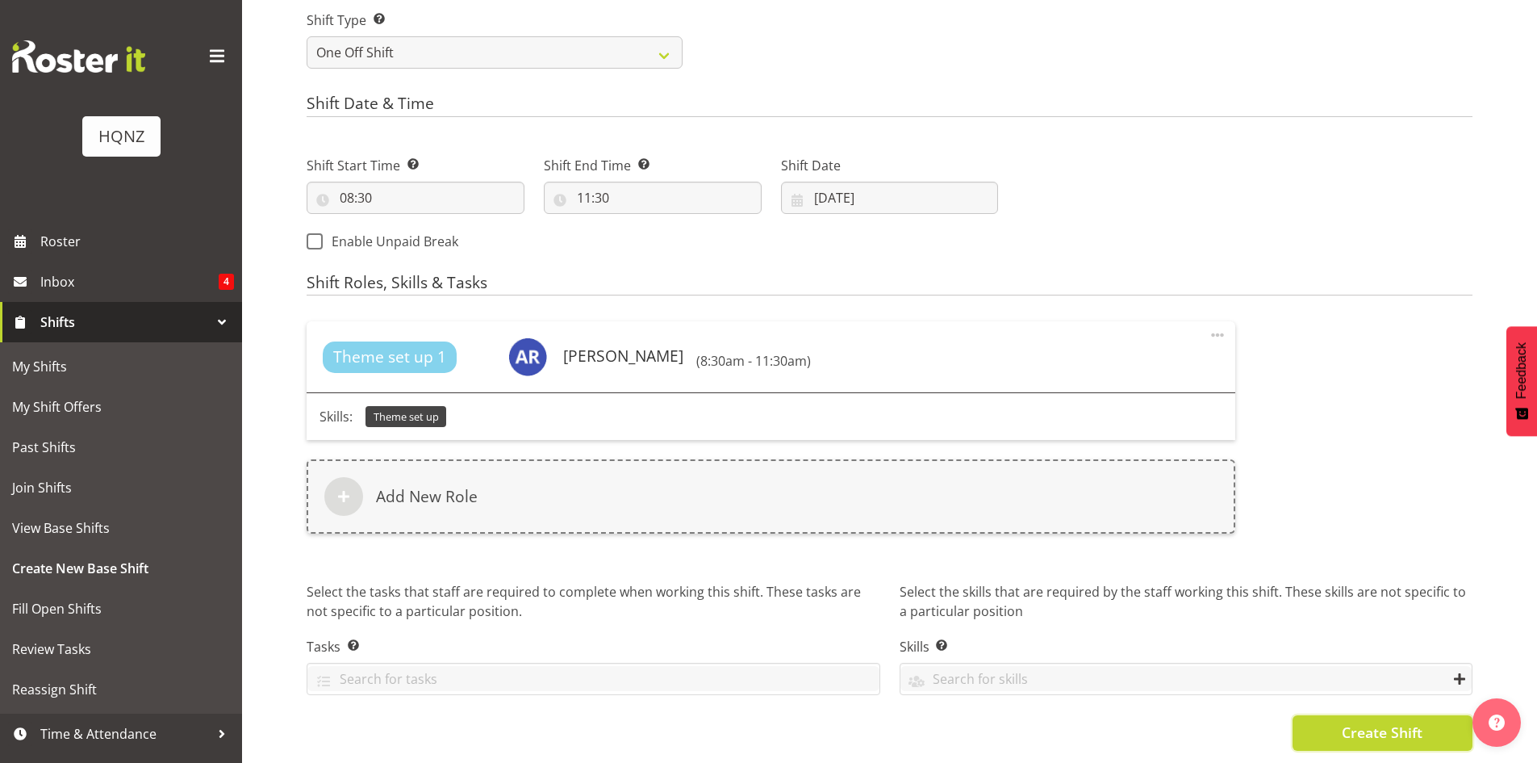
click at [1369, 724] on span "Create Shift" at bounding box center [1382, 731] width 81 height 21
